Goal: Task Accomplishment & Management: Complete application form

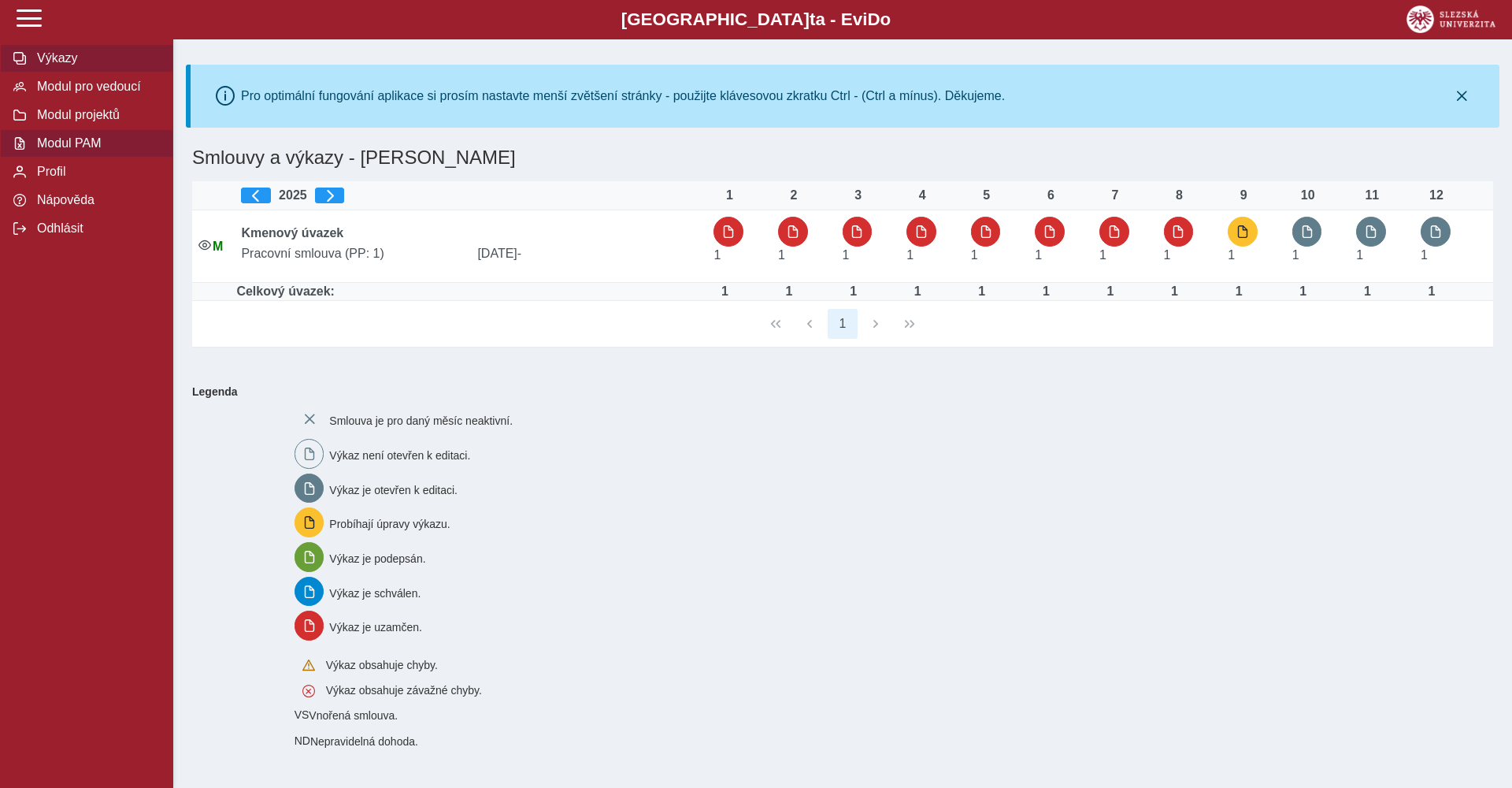
click at [78, 144] on span "Modul PAM" at bounding box center [96, 143] width 128 height 14
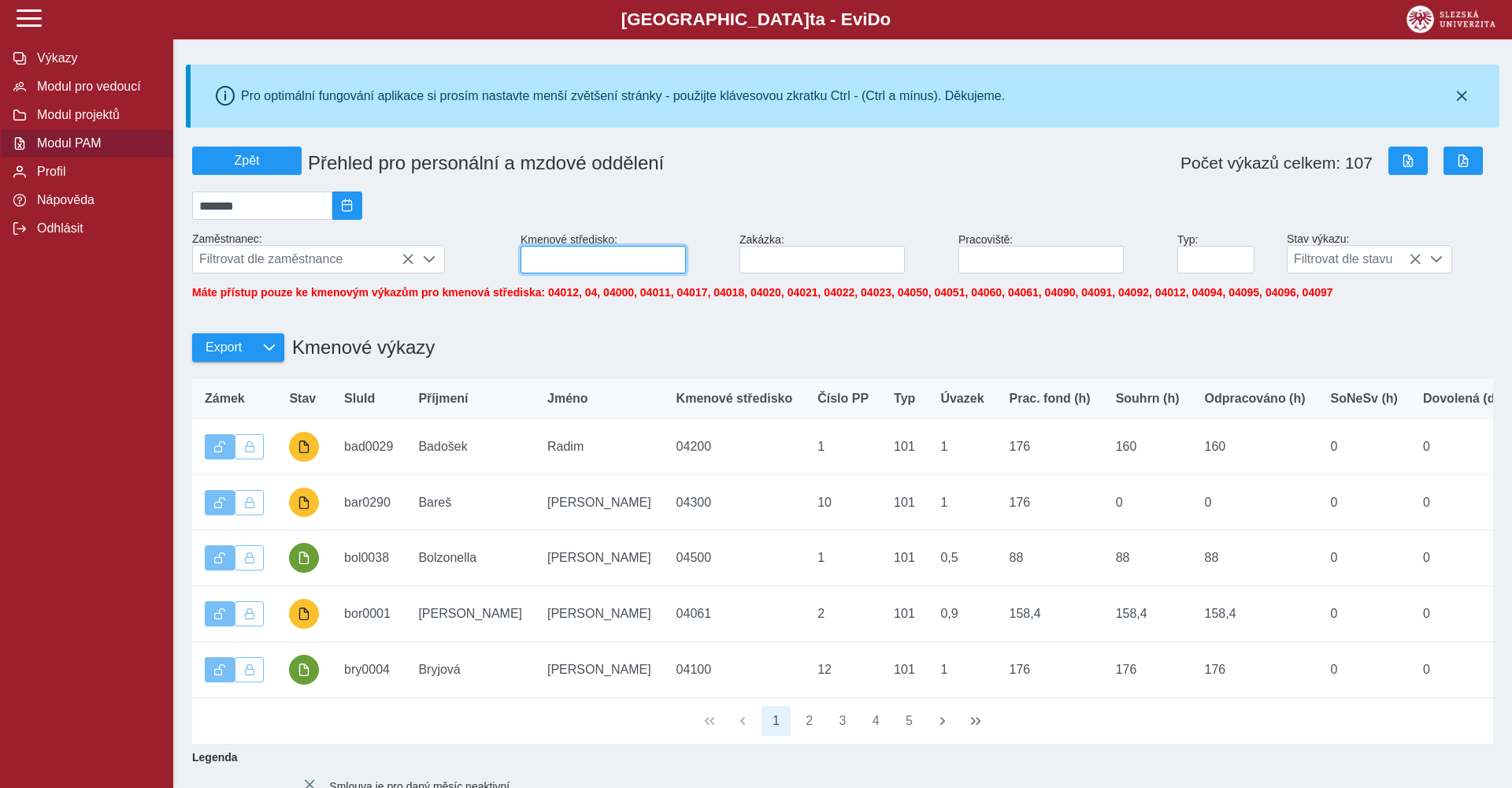
click at [597, 255] on input at bounding box center [603, 259] width 165 height 28
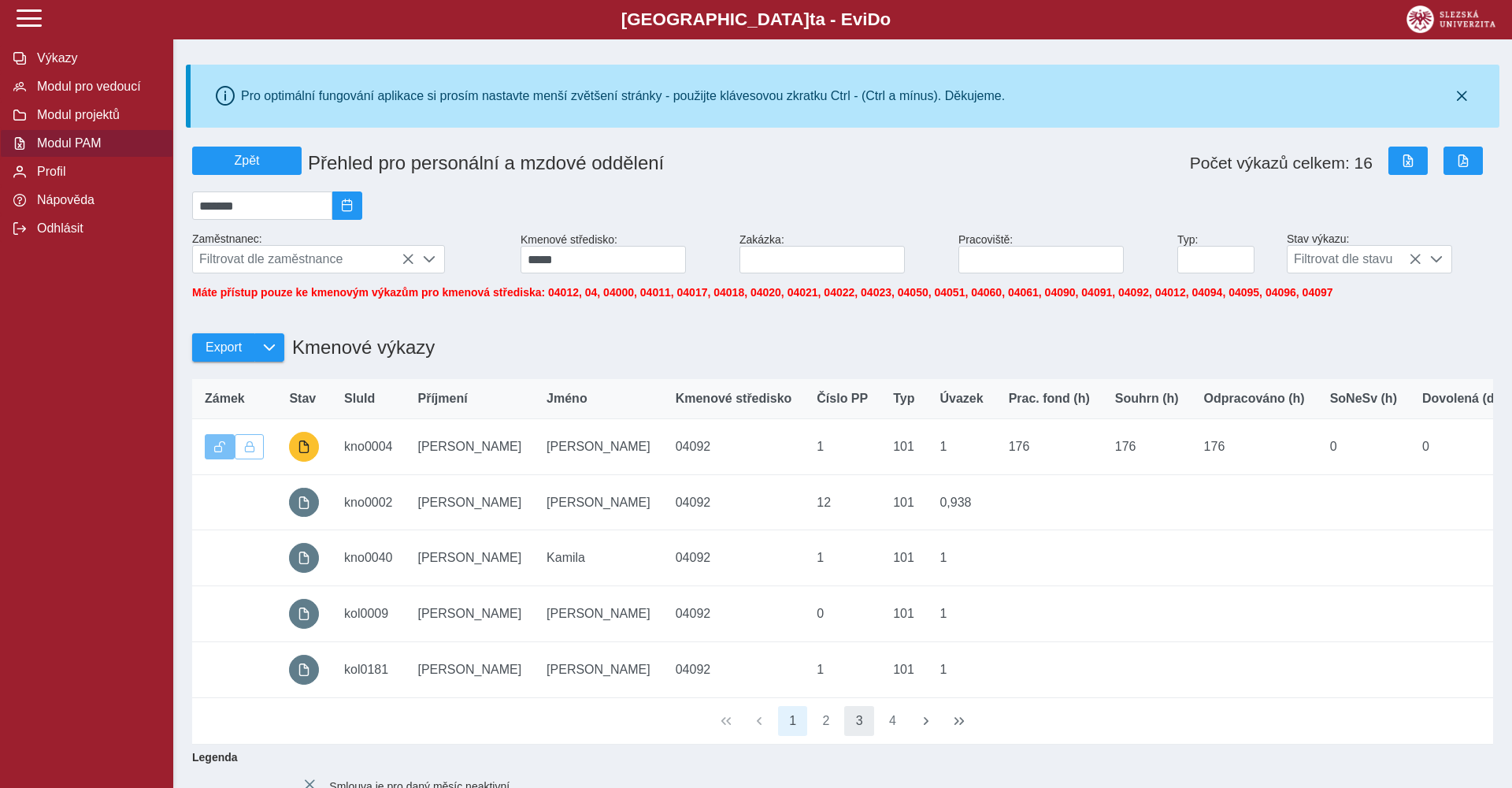
click at [851, 713] on button "3" at bounding box center [859, 720] width 30 height 30
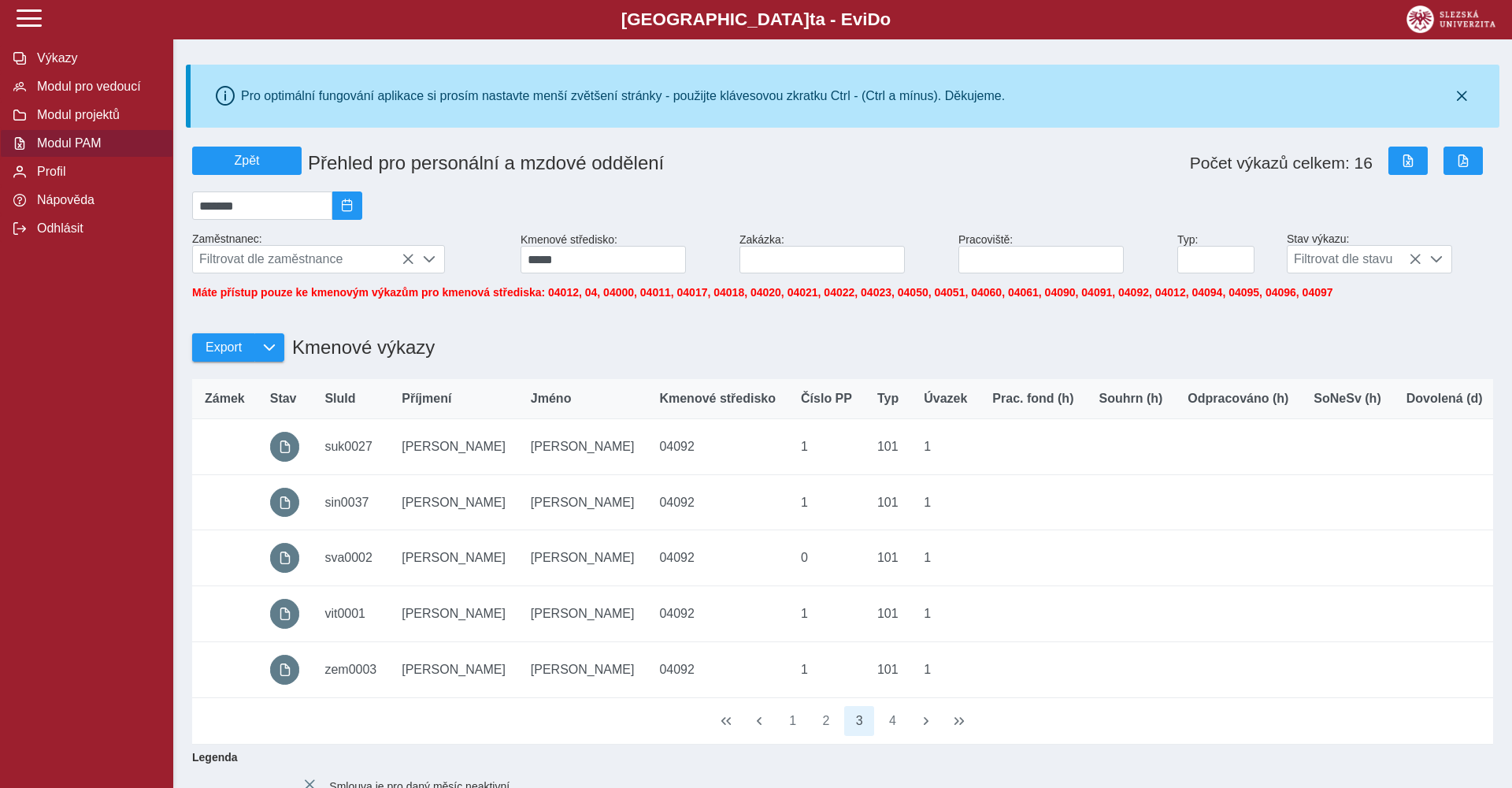
click at [851, 713] on button "3" at bounding box center [859, 720] width 30 height 30
click at [890, 725] on button "4" at bounding box center [893, 720] width 30 height 30
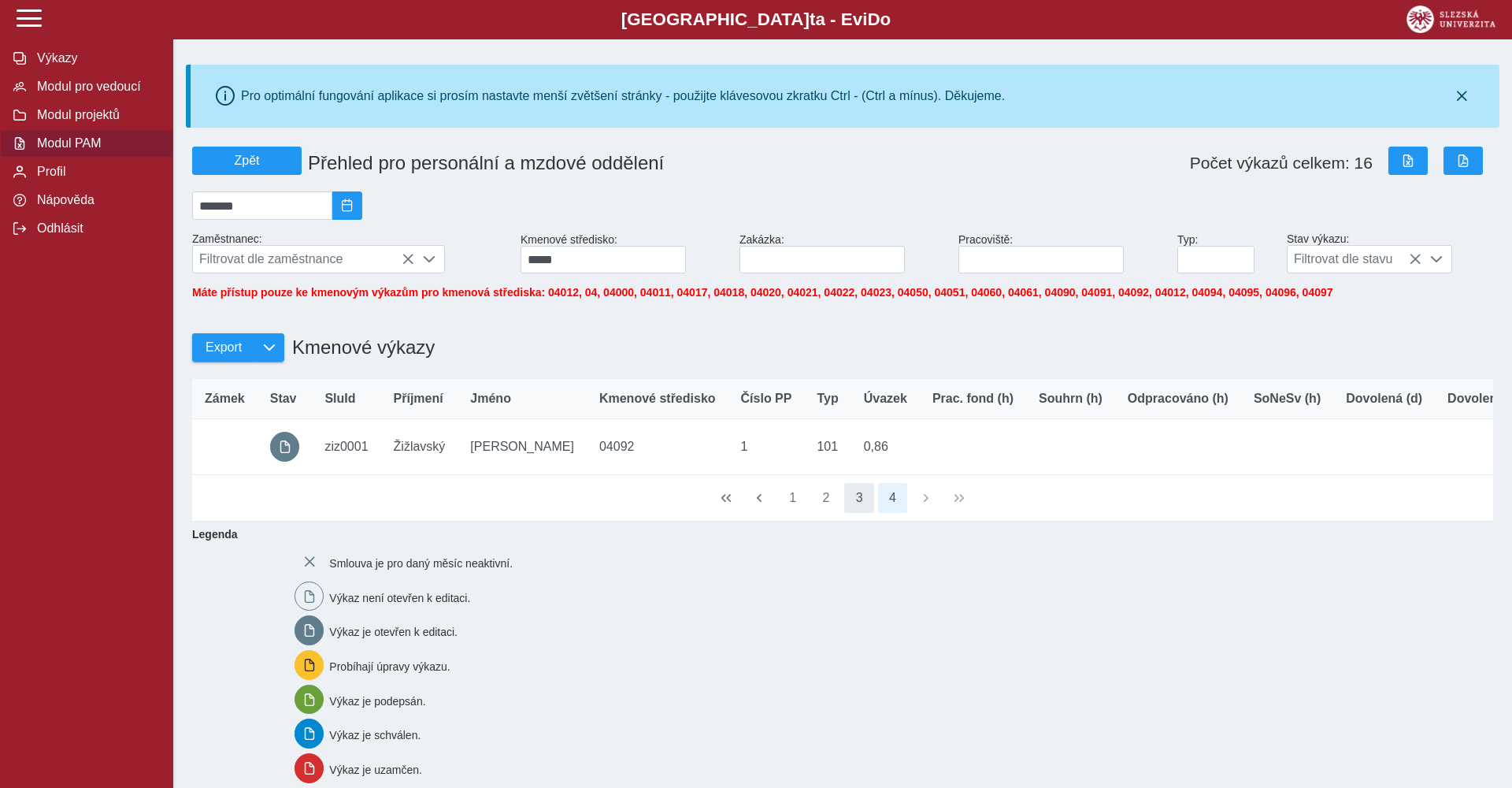
click at [858, 509] on button "3" at bounding box center [859, 498] width 30 height 30
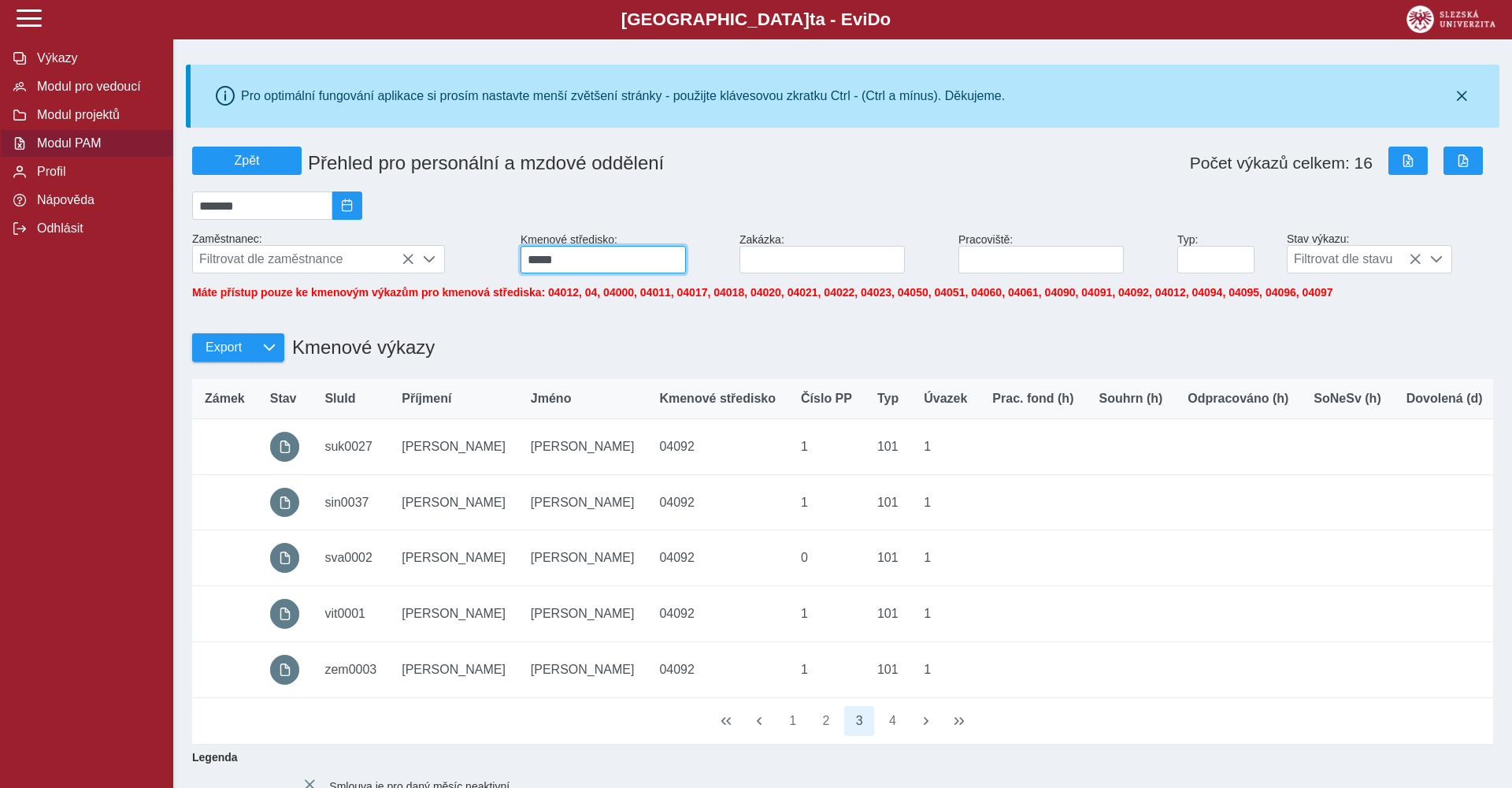
click at [619, 253] on input "*****" at bounding box center [603, 259] width 165 height 28
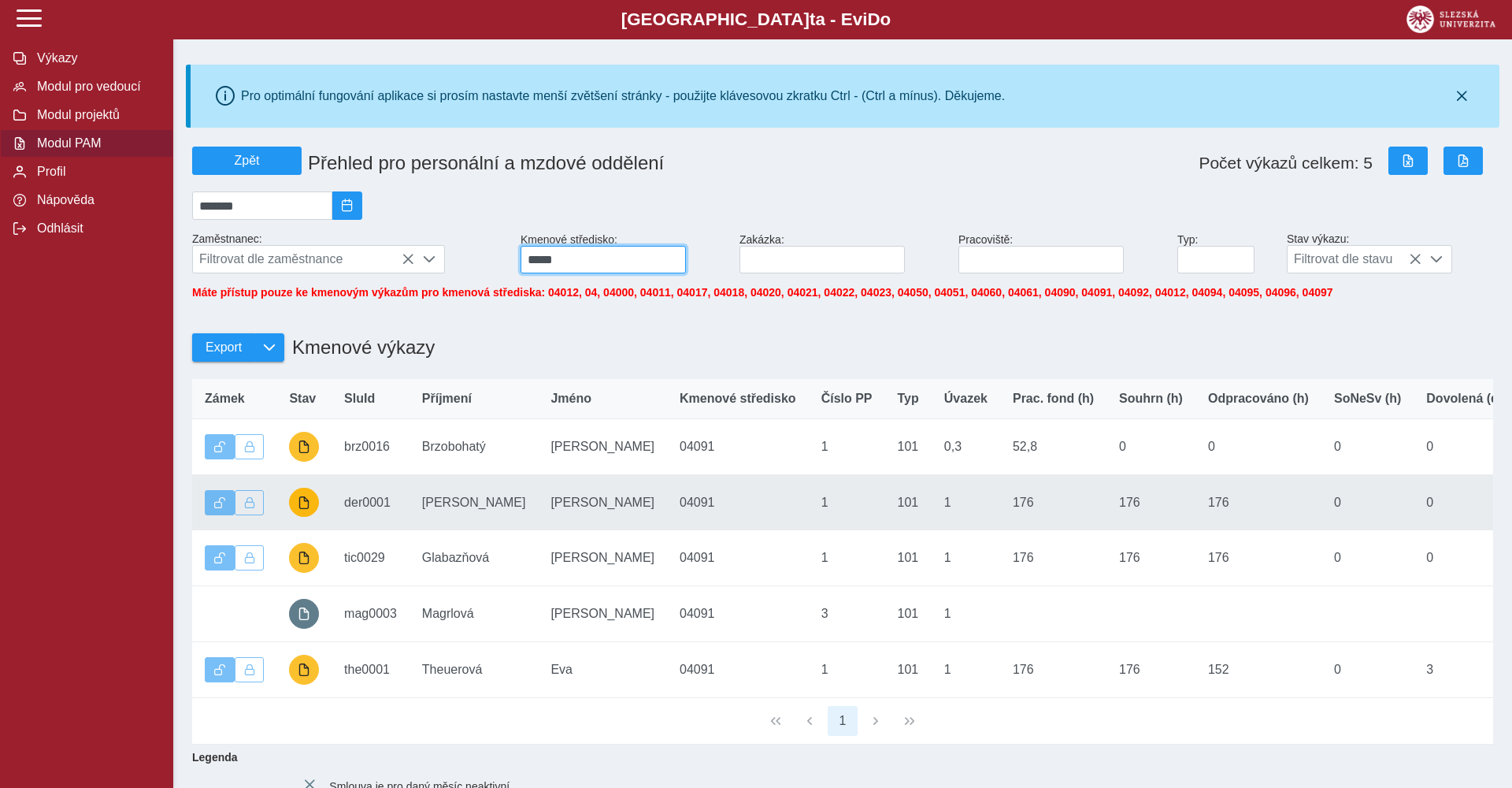
type input "*****"
click at [305, 503] on span "button" at bounding box center [304, 502] width 13 height 13
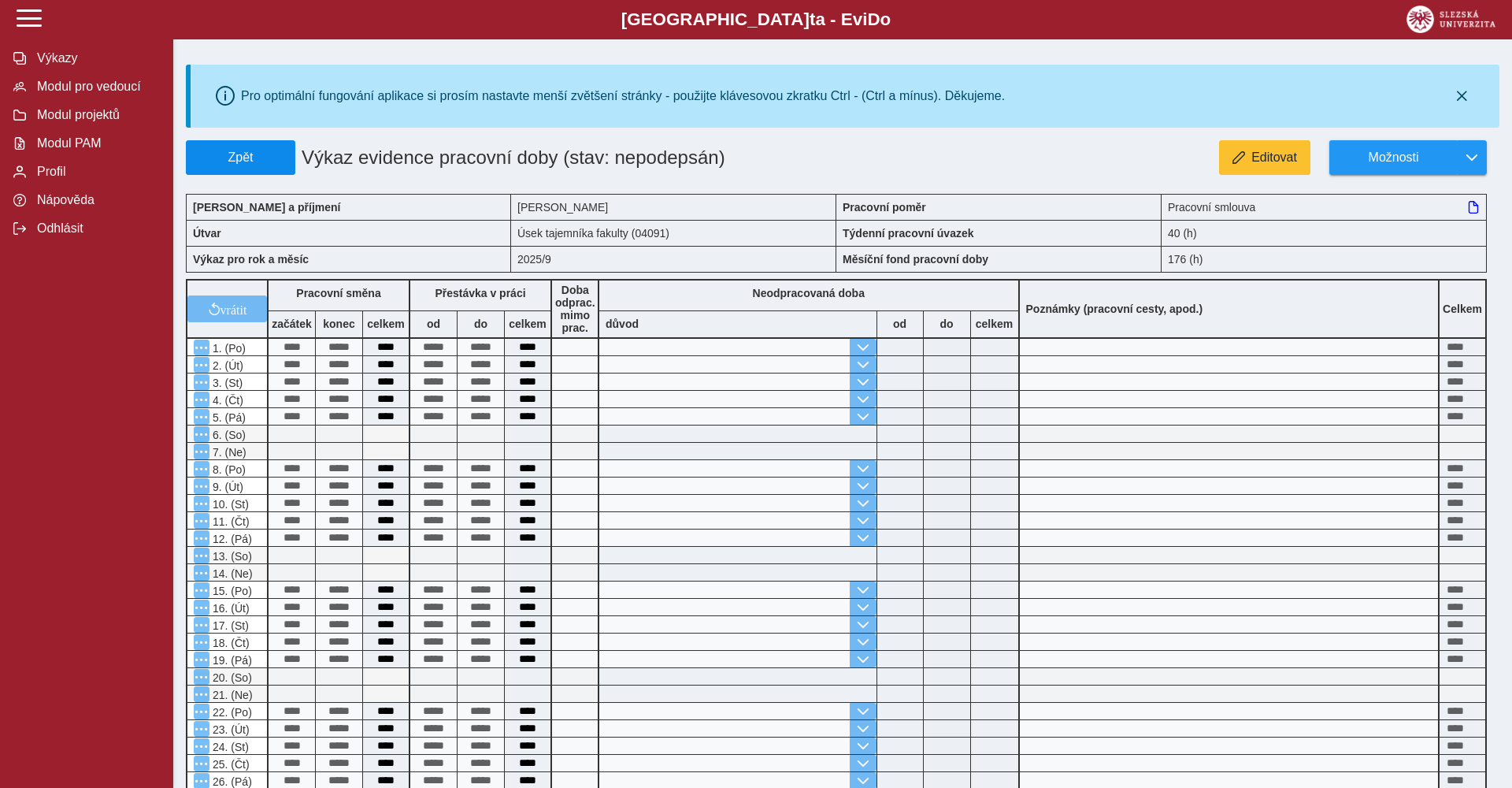
click at [281, 163] on span "Zpět" at bounding box center [240, 157] width 95 height 14
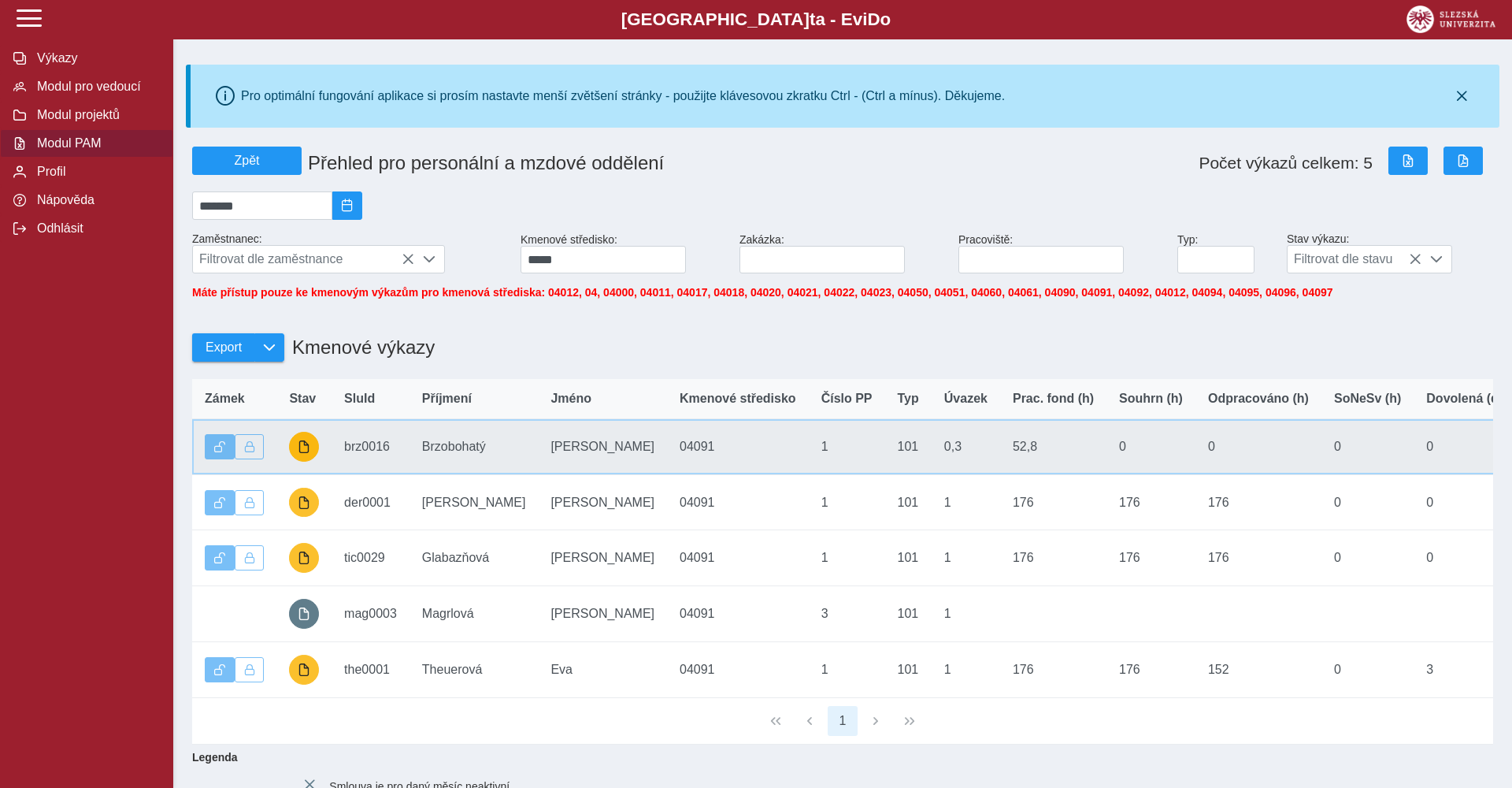
click at [308, 460] on button "button" at bounding box center [304, 447] width 30 height 30
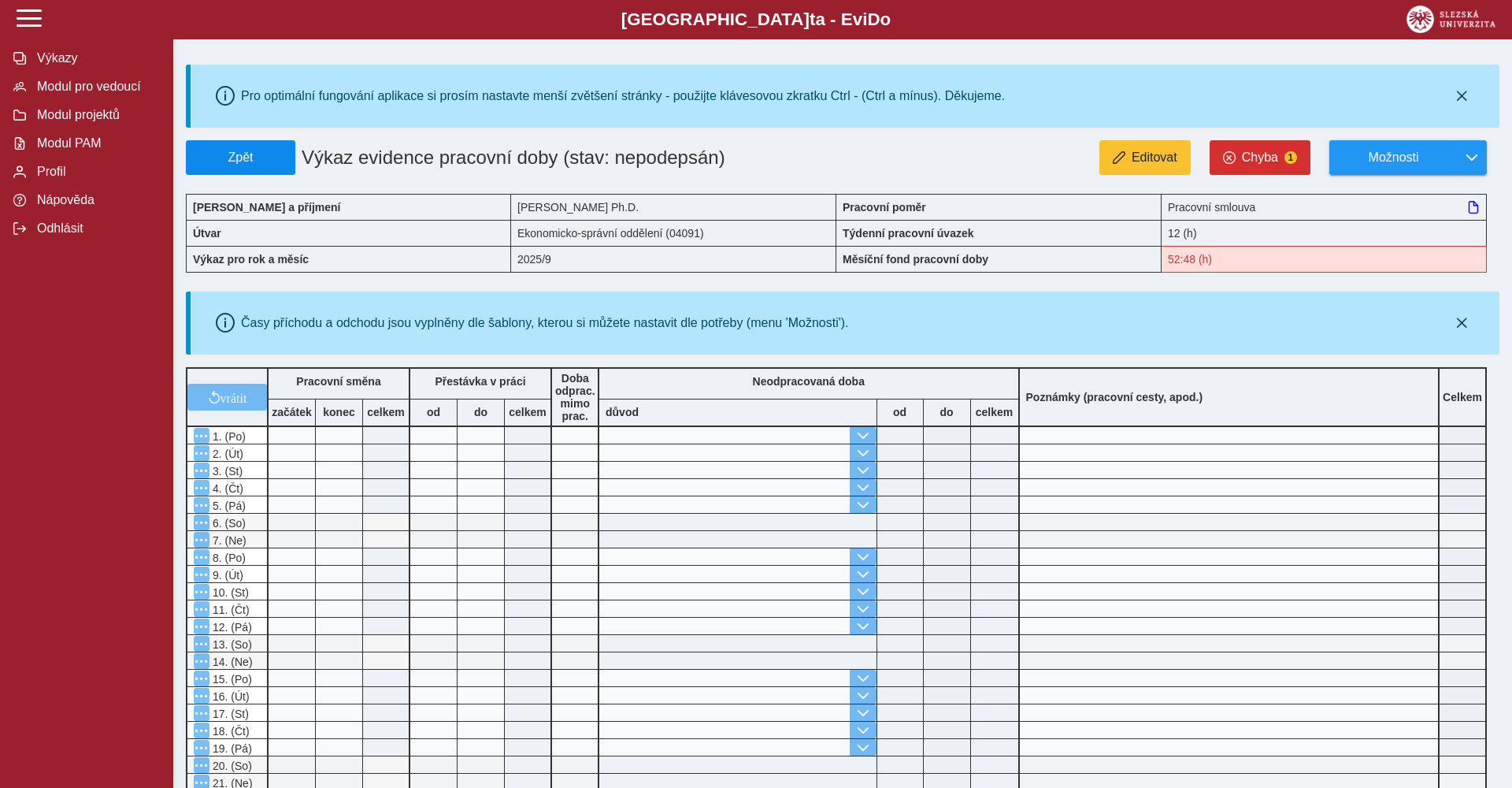
click at [253, 153] on span "Zpět" at bounding box center [240, 157] width 95 height 14
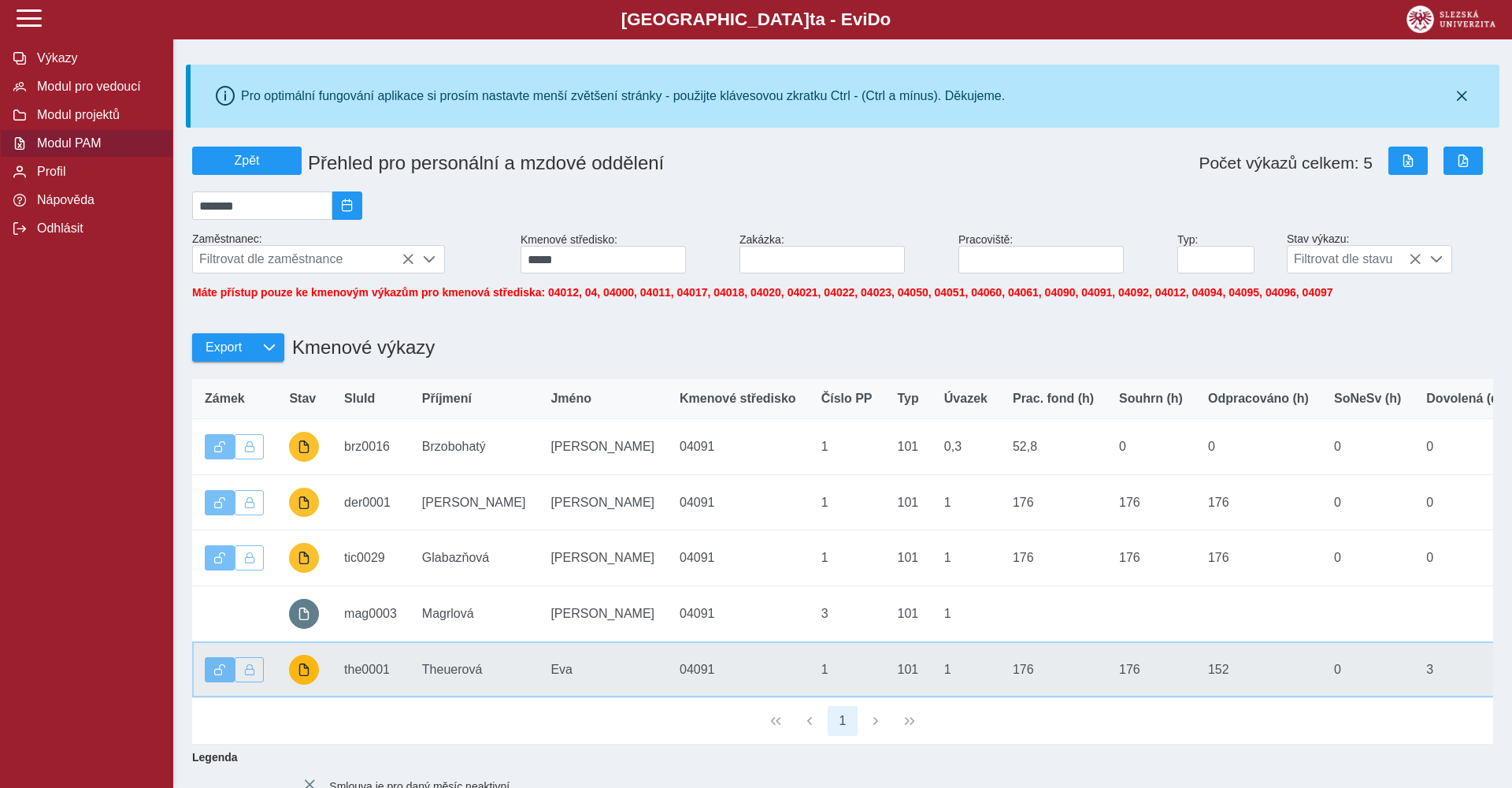
click at [305, 676] on span "button" at bounding box center [304, 669] width 13 height 13
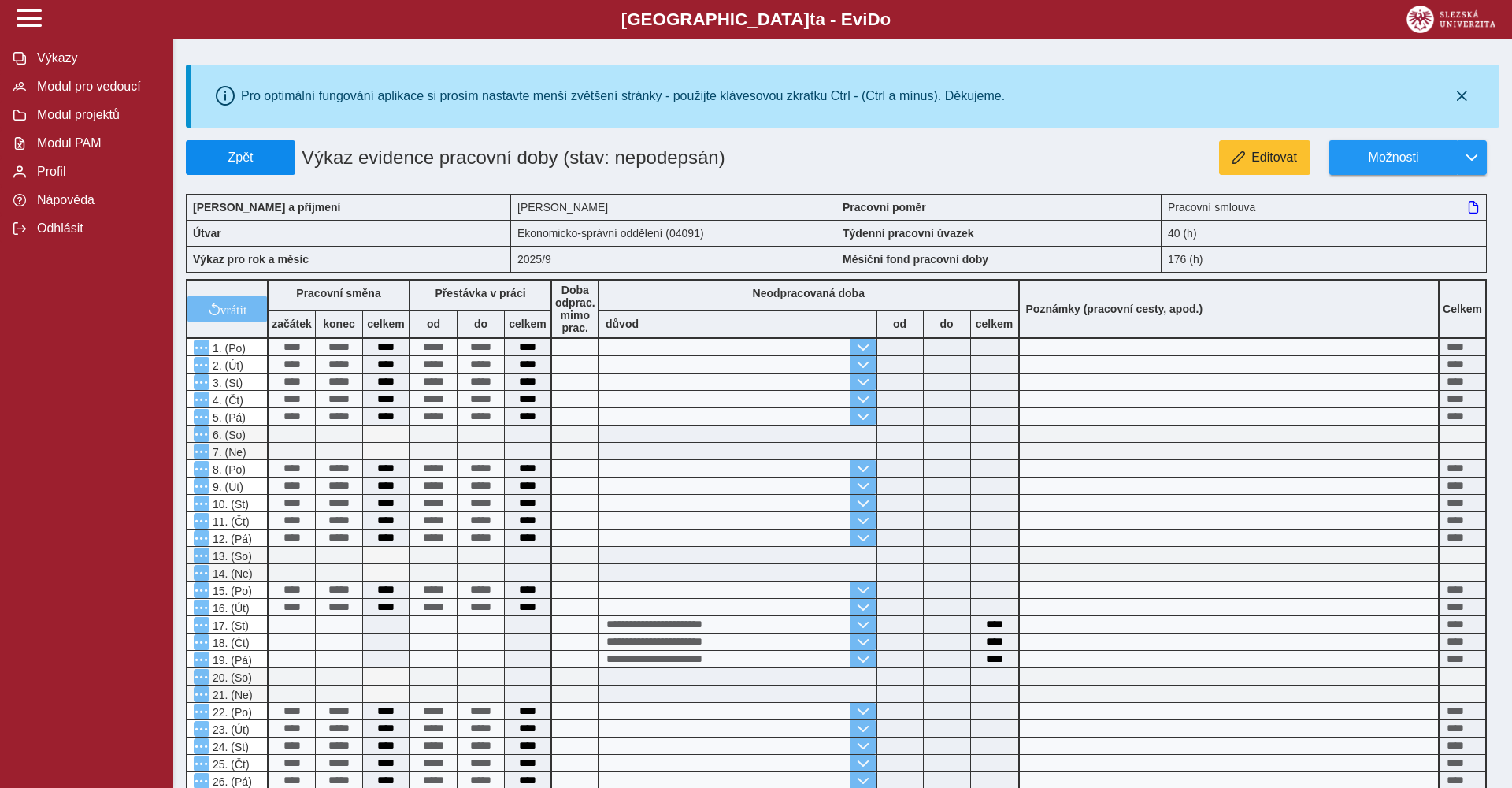
click at [263, 157] on span "Zpět" at bounding box center [240, 157] width 95 height 14
